Goal: Information Seeking & Learning: Find specific page/section

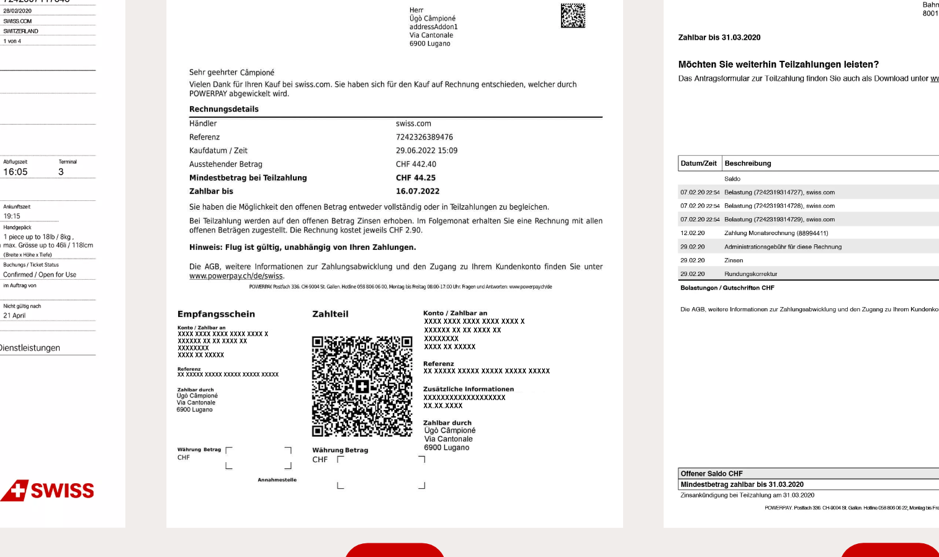
scroll to position [996, 0]
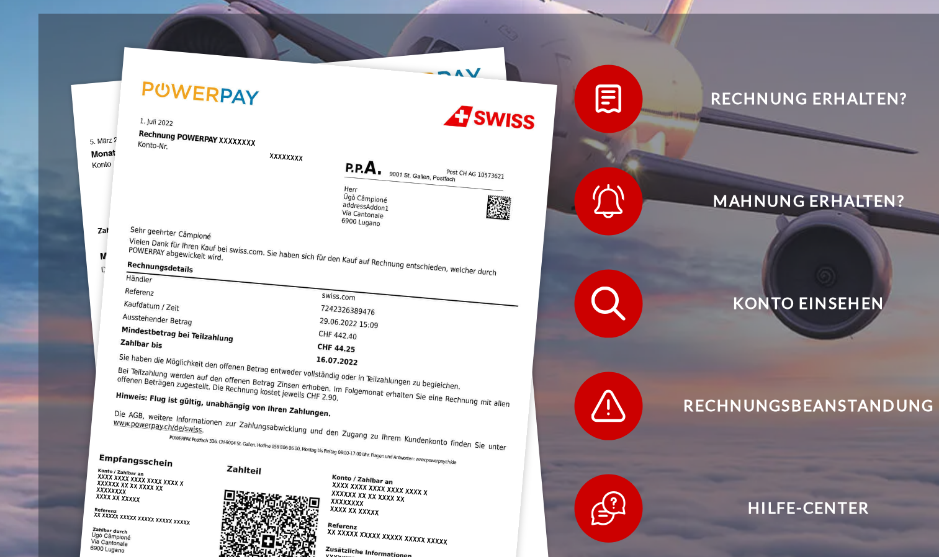
click at [156, 158] on img at bounding box center [294, 327] width 354 height 473
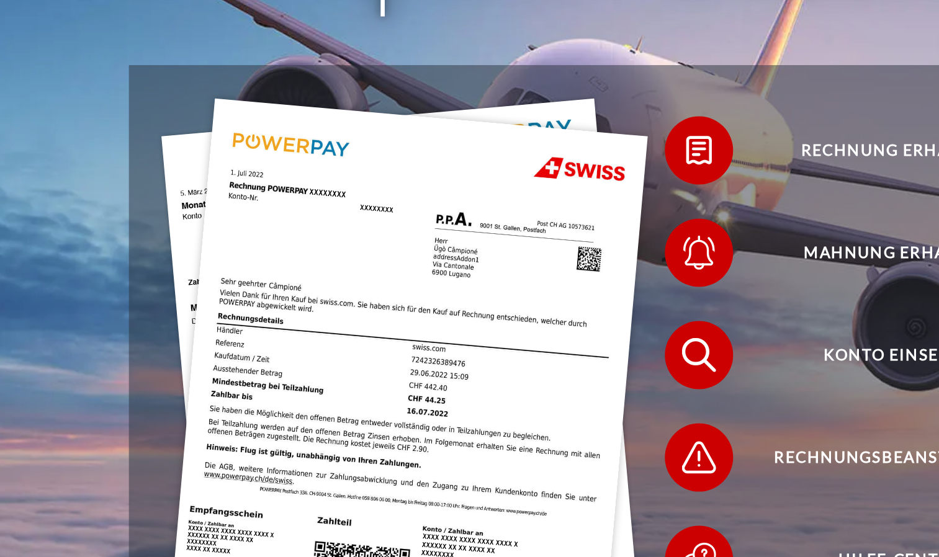
click at [40, 341] on header "Home DIE RECHNUNG SUPPORT agb [GEOGRAPHIC_DATA]" at bounding box center [469, 253] width 939 height 943
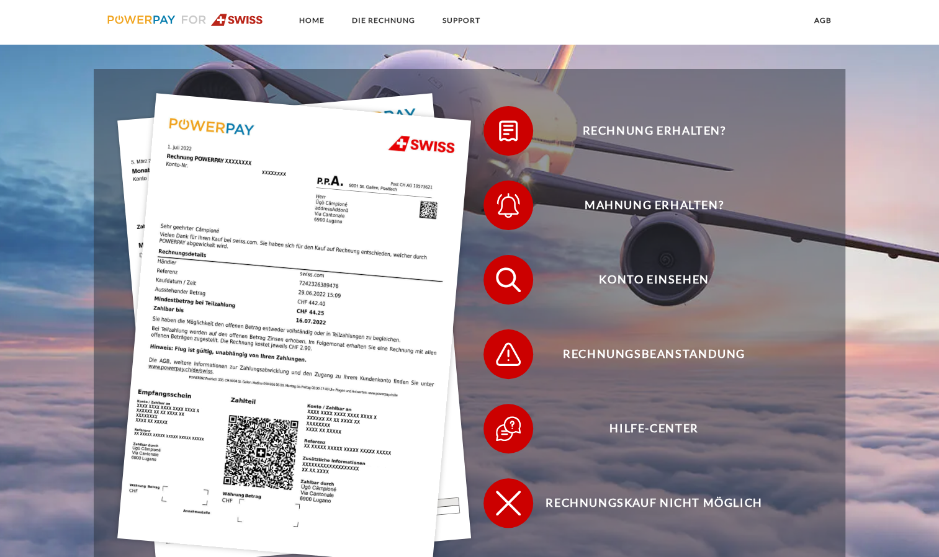
scroll to position [310, 0]
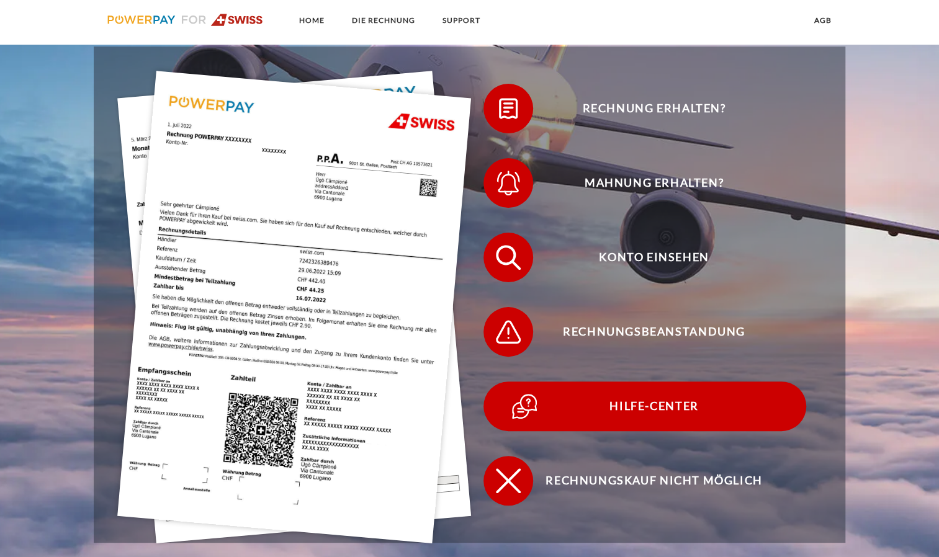
click at [671, 409] on span "Hilfe-Center" at bounding box center [654, 406] width 304 height 50
